Goal: Transaction & Acquisition: Purchase product/service

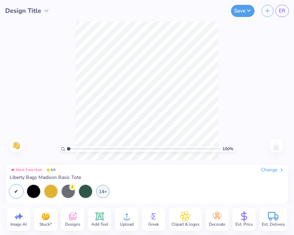
click at [133, 213] on div "Upload" at bounding box center [127, 219] width 24 height 24
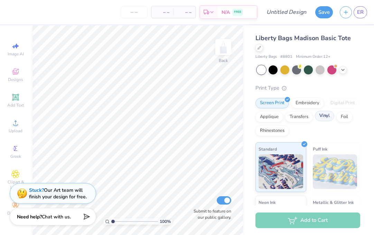
click at [293, 110] on div at bounding box center [333, 113] width 6 height 6
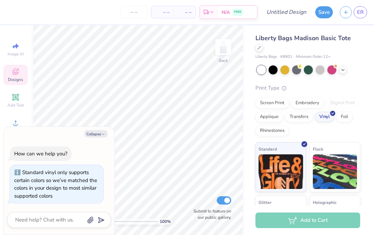
click at [15, 78] on span "Designs" at bounding box center [15, 80] width 15 height 6
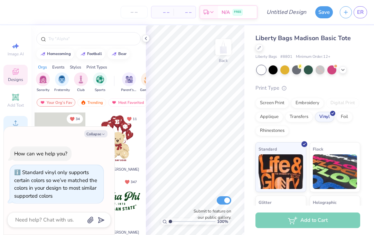
click at [13, 120] on icon at bounding box center [15, 123] width 8 height 8
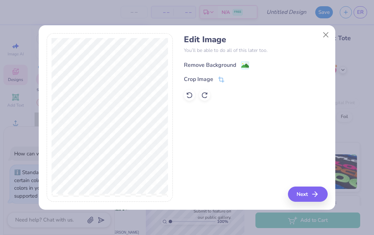
click at [244, 65] on image at bounding box center [245, 66] width 8 height 8
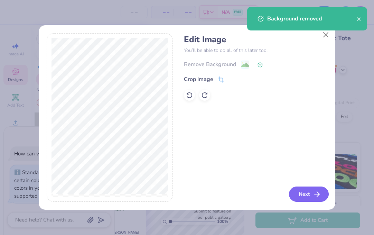
click at [293, 191] on button "Next" at bounding box center [309, 193] width 40 height 15
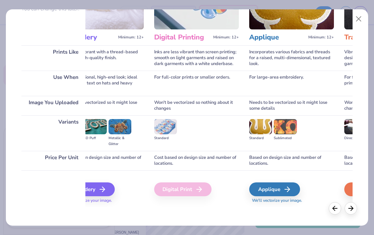
scroll to position [75, 0]
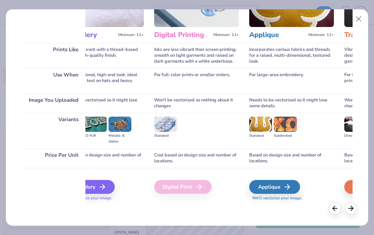
click at [208, 168] on div "Digital Print" at bounding box center [196, 186] width 85 height 37
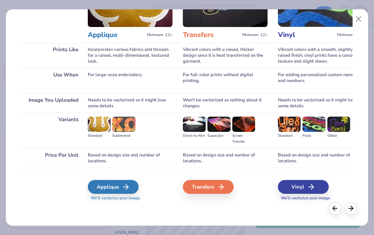
scroll to position [0, 309]
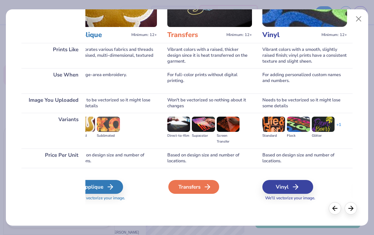
click at [200, 183] on div "Transfers" at bounding box center [193, 187] width 51 height 14
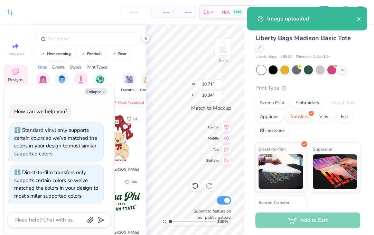
type textarea "x"
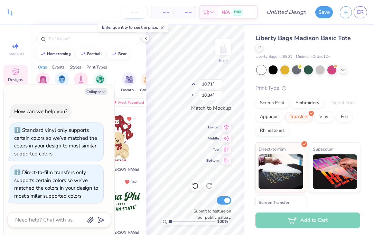
click at [135, 15] on input "number" at bounding box center [134, 12] width 27 height 12
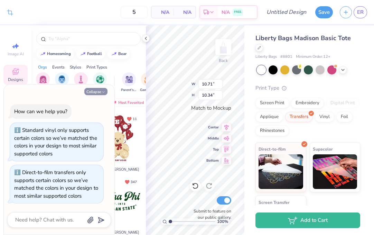
type input "12"
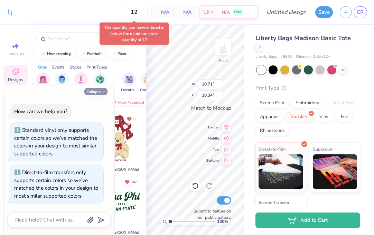
click at [102, 92] on icon "button" at bounding box center [103, 92] width 4 height 4
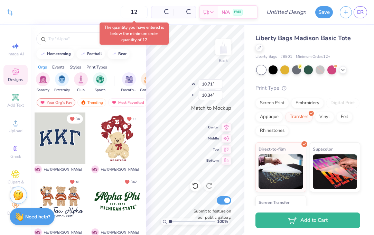
click at [151, 12] on div "Per Item" at bounding box center [162, 12] width 22 height 12
click at [94, 18] on div "12 $27.09 Per Item $325.08 Total Est. Delivery [DATE] - [DATE] FREE" at bounding box center [137, 12] width 241 height 24
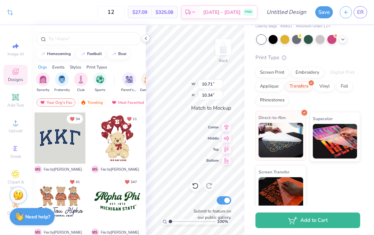
scroll to position [0, 0]
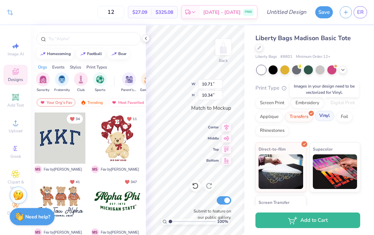
click at [293, 111] on div "Vinyl" at bounding box center [324, 116] width 19 height 10
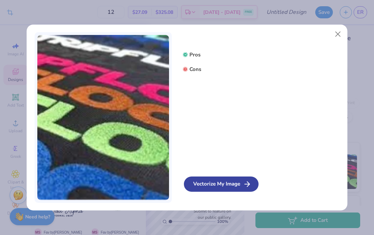
click at [224, 188] on div "Vectorize My Image" at bounding box center [221, 183] width 75 height 15
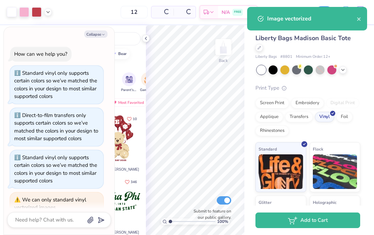
scroll to position [111, 0]
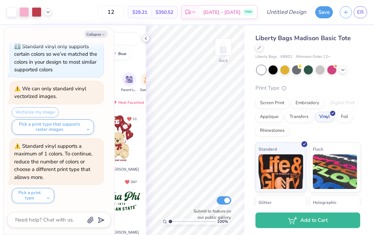
click at [144, 38] on icon at bounding box center [146, 39] width 6 height 6
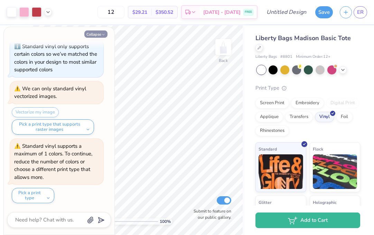
click at [96, 34] on button "Collapse" at bounding box center [95, 33] width 23 height 7
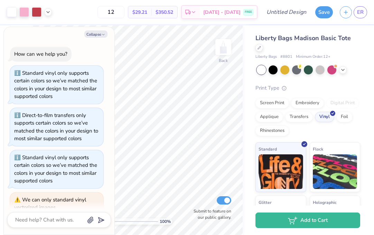
scroll to position [148, 0]
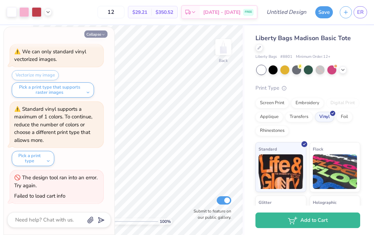
click at [98, 34] on button "Collapse" at bounding box center [95, 33] width 23 height 7
type textarea "x"
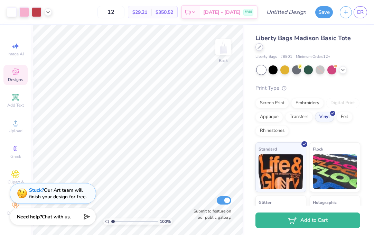
click at [263, 43] on div at bounding box center [260, 47] width 8 height 8
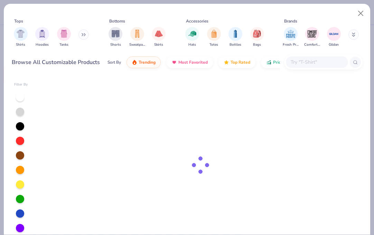
click at [293, 57] on div at bounding box center [317, 61] width 62 height 11
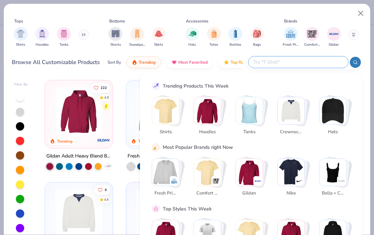
paste input "BE004"
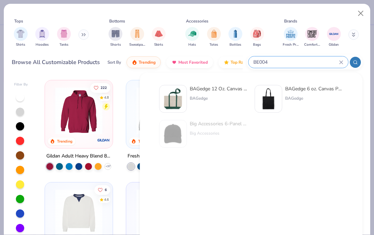
type input "BE004"
click at [199, 98] on div "BAGedge" at bounding box center [219, 98] width 58 height 6
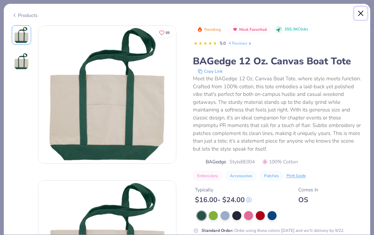
click at [293, 15] on button "Close" at bounding box center [360, 13] width 13 height 13
click at [293, 12] on button "Close" at bounding box center [360, 13] width 13 height 13
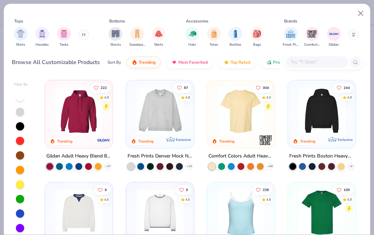
click at [293, 60] on input "text" at bounding box center [316, 62] width 53 height 8
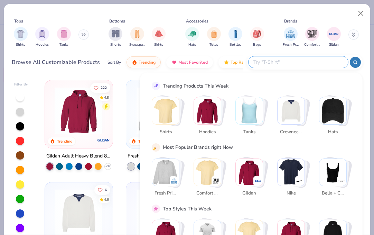
paste input "BE004"
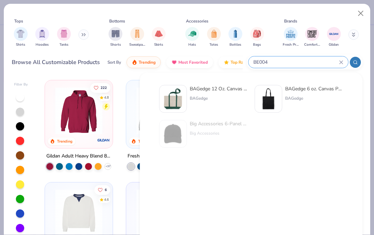
type input "BE004"
click at [293, 91] on div "BAGedge 6 oz. Canvas Promo Tote" at bounding box center [314, 88] width 58 height 7
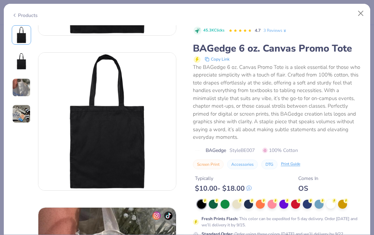
scroll to position [187, 0]
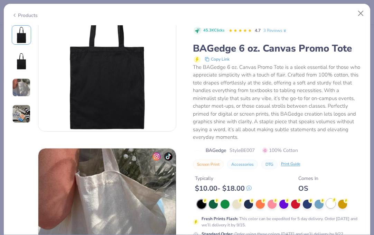
click at [293, 206] on div at bounding box center [330, 203] width 9 height 9
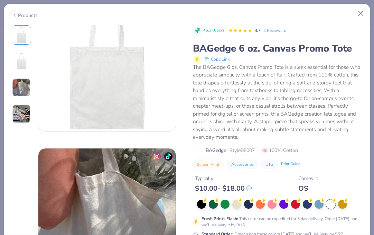
scroll to position [456, 0]
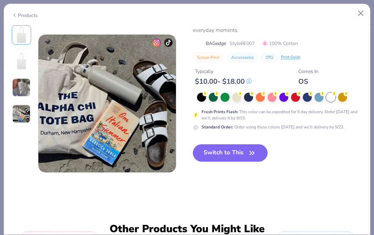
click at [228, 150] on button "Switch to This" at bounding box center [230, 152] width 75 height 17
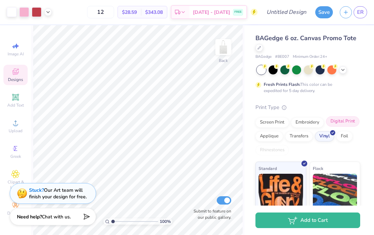
click at [293, 126] on div "Digital Print" at bounding box center [343, 121] width 34 height 10
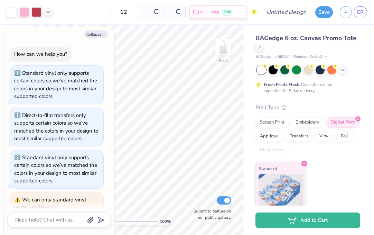
scroll to position [190, 0]
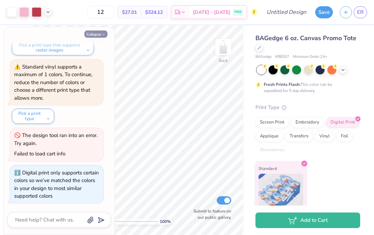
click at [94, 31] on button "Collapse" at bounding box center [95, 33] width 23 height 7
type textarea "x"
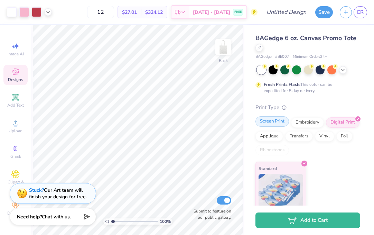
click at [274, 123] on div "Screen Print" at bounding box center [273, 121] width 34 height 10
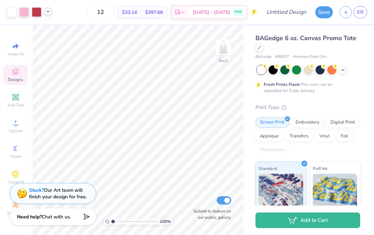
click at [45, 10] on icon at bounding box center [48, 12] width 6 height 6
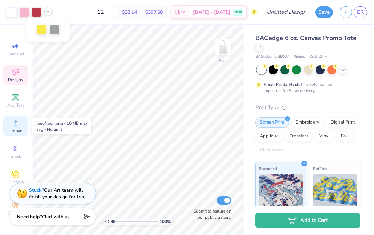
click at [17, 127] on icon at bounding box center [15, 123] width 8 height 8
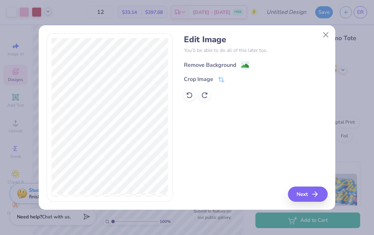
click at [246, 61] on g at bounding box center [245, 65] width 8 height 8
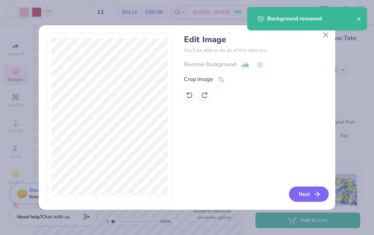
click at [310, 189] on button "Next" at bounding box center [309, 193] width 40 height 15
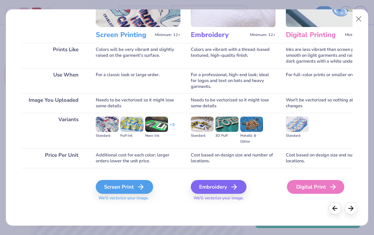
click at [315, 188] on div "Digital Print" at bounding box center [315, 187] width 57 height 14
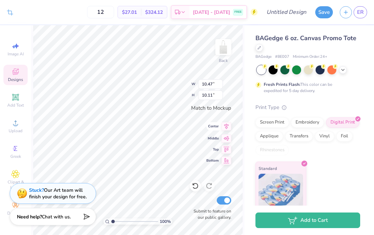
type input "10.52"
type input "10.15"
click at [114, 12] on input "12" at bounding box center [100, 12] width 27 height 12
type input "1"
type input "24"
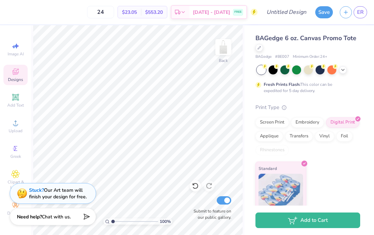
click at [75, 11] on div "24 $23.05 Per Item $553.20 Total Est. Delivery Sep 20 - 23 FREE" at bounding box center [133, 12] width 247 height 24
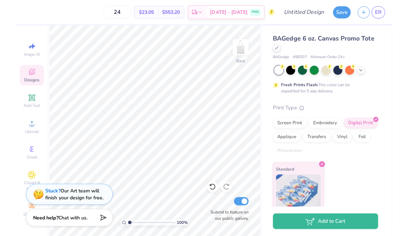
scroll to position [6, 0]
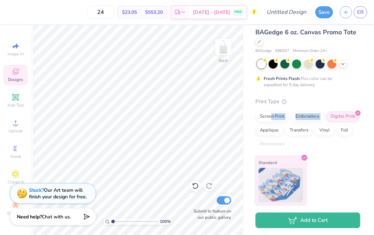
drag, startPoint x: 271, startPoint y: 117, endPoint x: 332, endPoint y: 93, distance: 65.0
click at [332, 93] on div "BAGedge 6 oz. Canvas Promo Tote BAGedge # BE007 Minimum Order: 24 + Fresh Print…" at bounding box center [308, 117] width 105 height 178
click at [302, 130] on div "Transfers" at bounding box center [299, 129] width 28 height 10
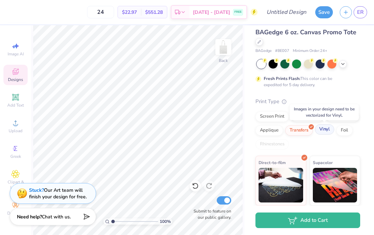
click at [325, 131] on div "Vinyl" at bounding box center [324, 129] width 19 height 10
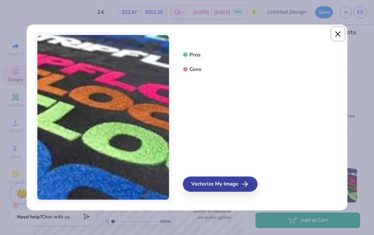
click at [339, 31] on button "Close" at bounding box center [338, 33] width 13 height 13
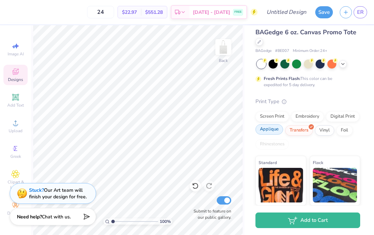
click at [276, 127] on div "Applique" at bounding box center [270, 129] width 28 height 10
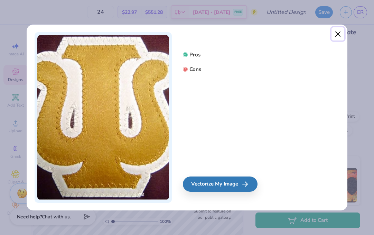
click at [341, 34] on button "Close" at bounding box center [338, 33] width 13 height 13
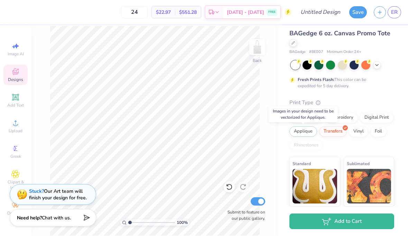
scroll to position [5, 0]
